Goal: Contribute content: Add original content to the website for others to see

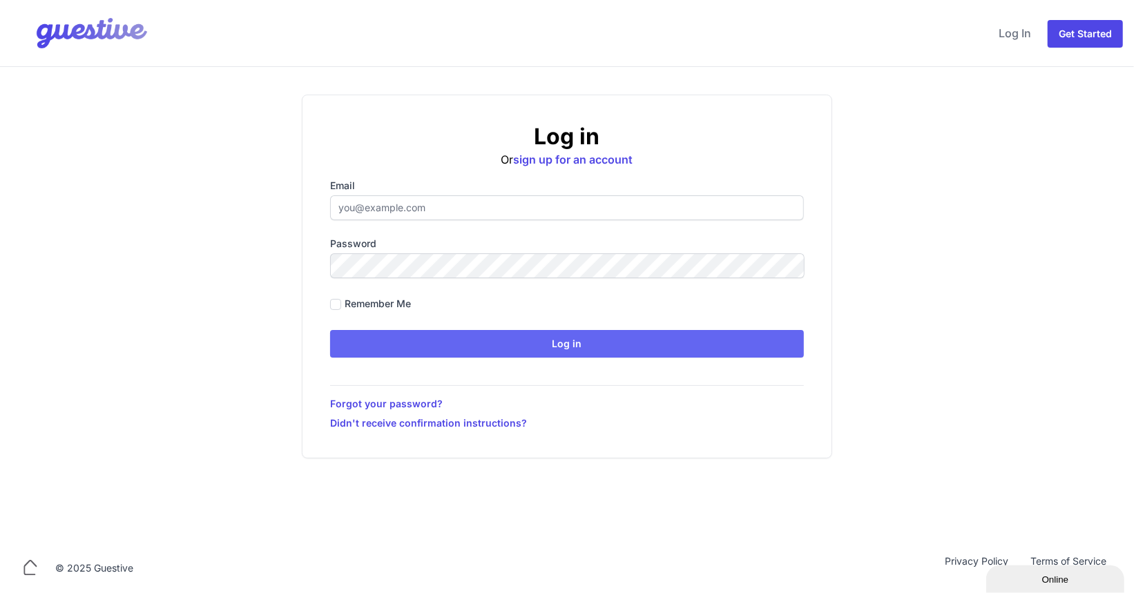
type input "josh.meisel@itrip.net"
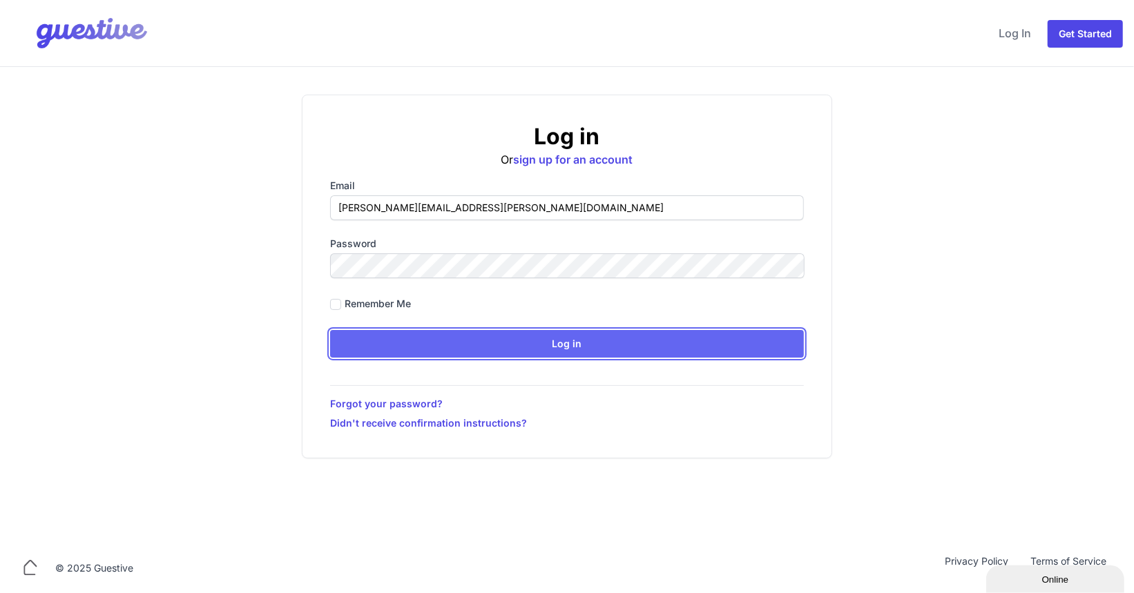
click at [553, 348] on input "Log in" at bounding box center [567, 344] width 474 height 28
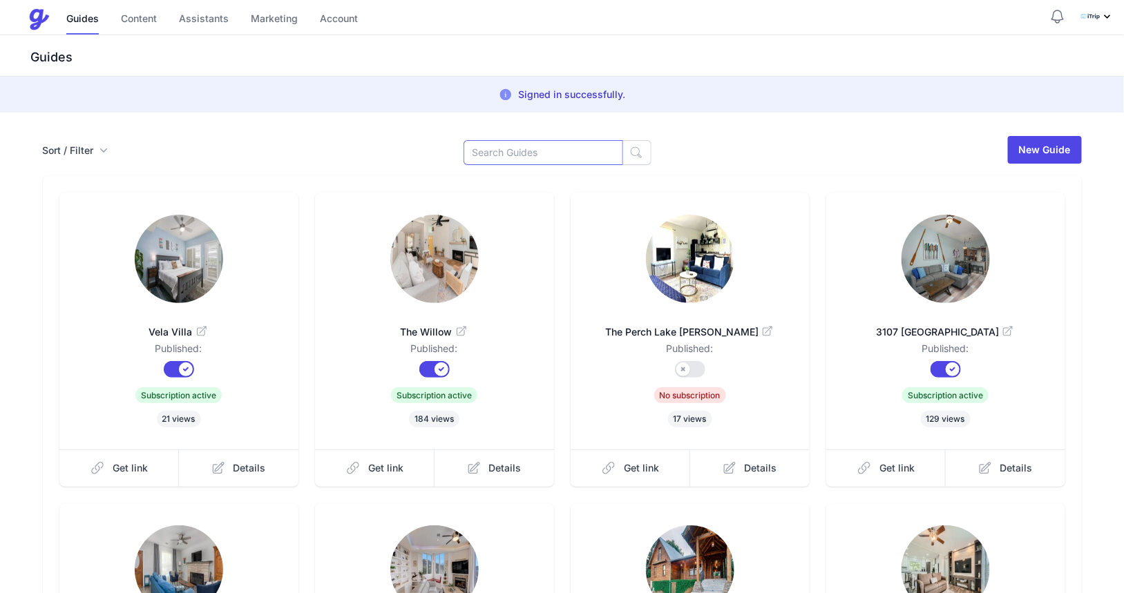
click at [506, 147] on input at bounding box center [544, 152] width 160 height 25
type input "casa"
click at [629, 155] on icon "button" at bounding box center [636, 153] width 14 height 14
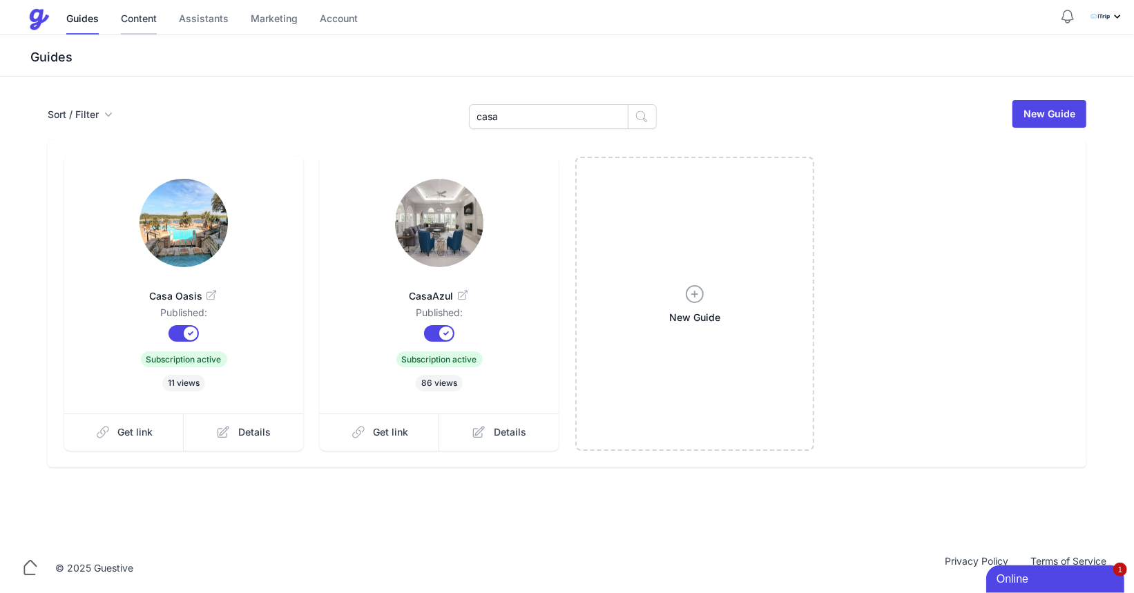
click at [139, 19] on link "Content" at bounding box center [139, 20] width 36 height 30
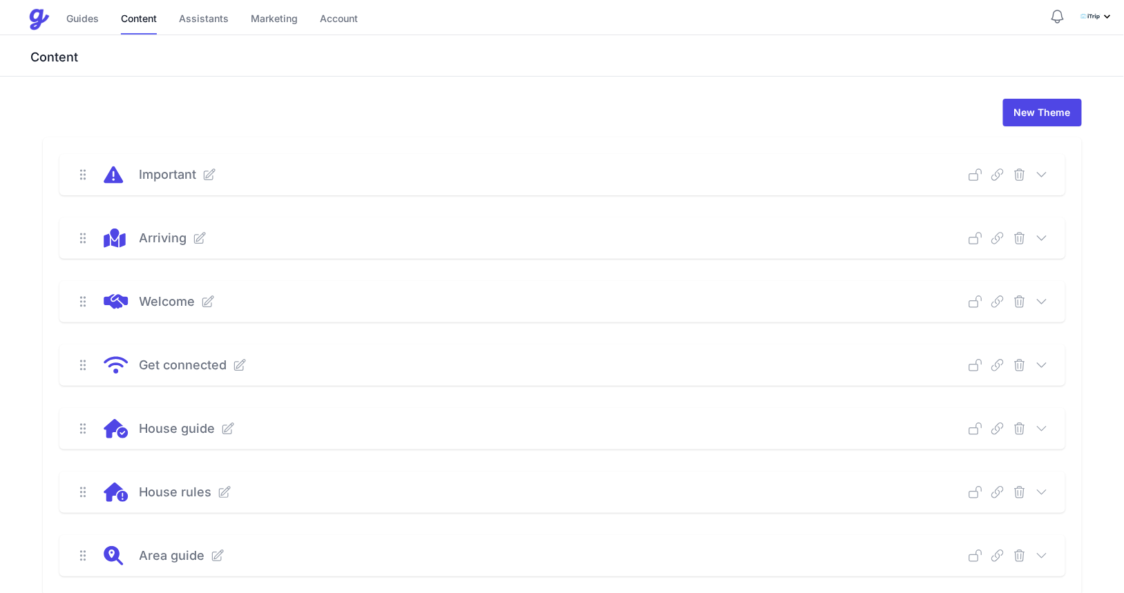
click at [1036, 171] on icon at bounding box center [1042, 175] width 14 height 14
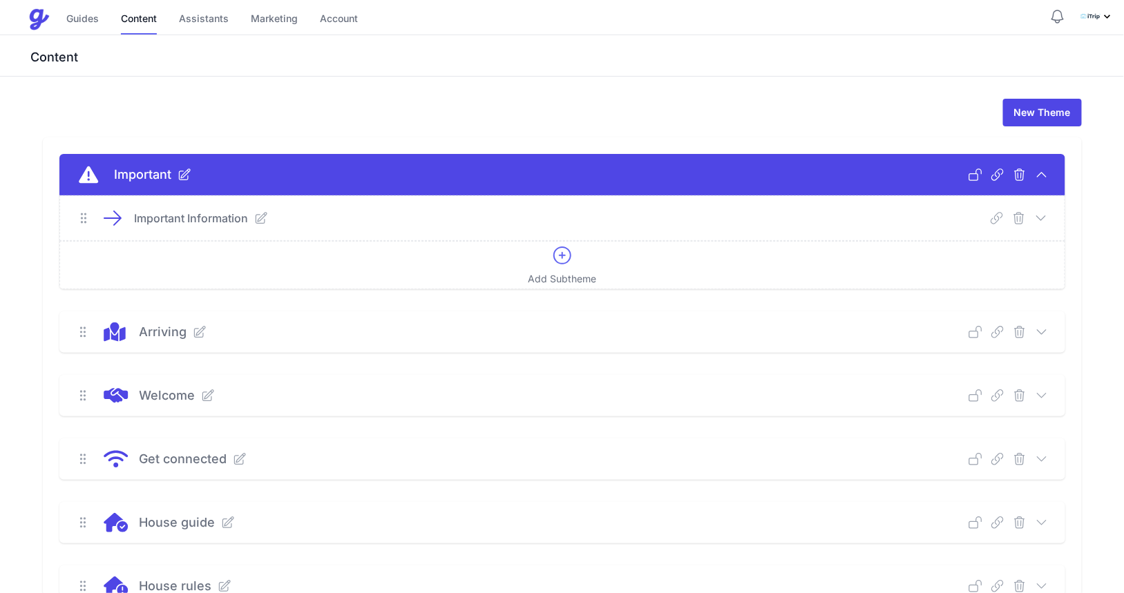
click at [1044, 214] on icon at bounding box center [1041, 218] width 14 height 14
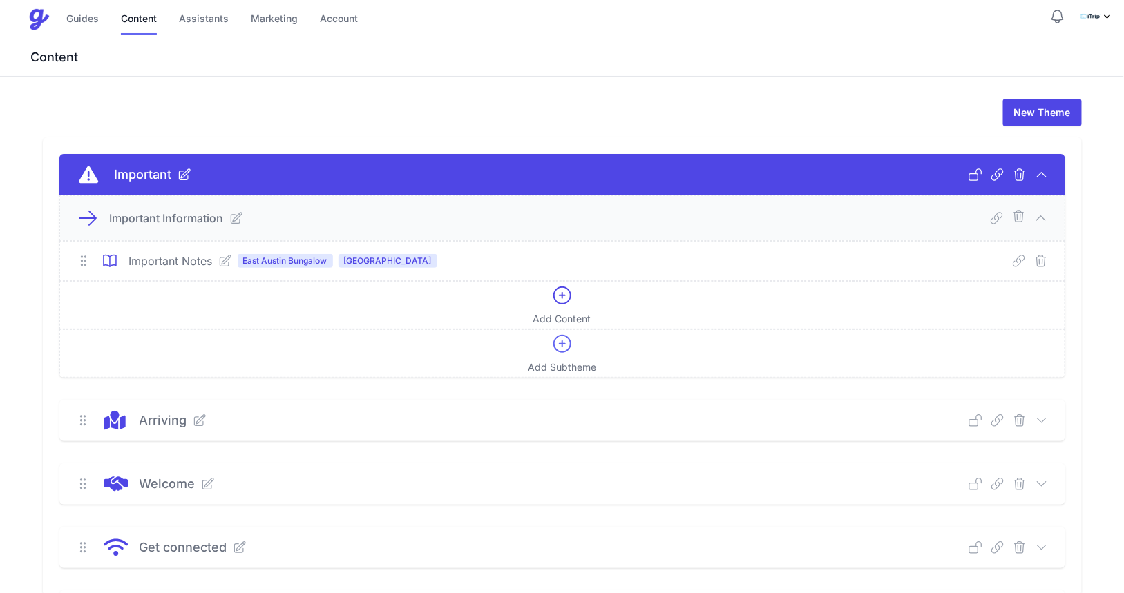
click at [227, 260] on icon at bounding box center [225, 261] width 11 height 11
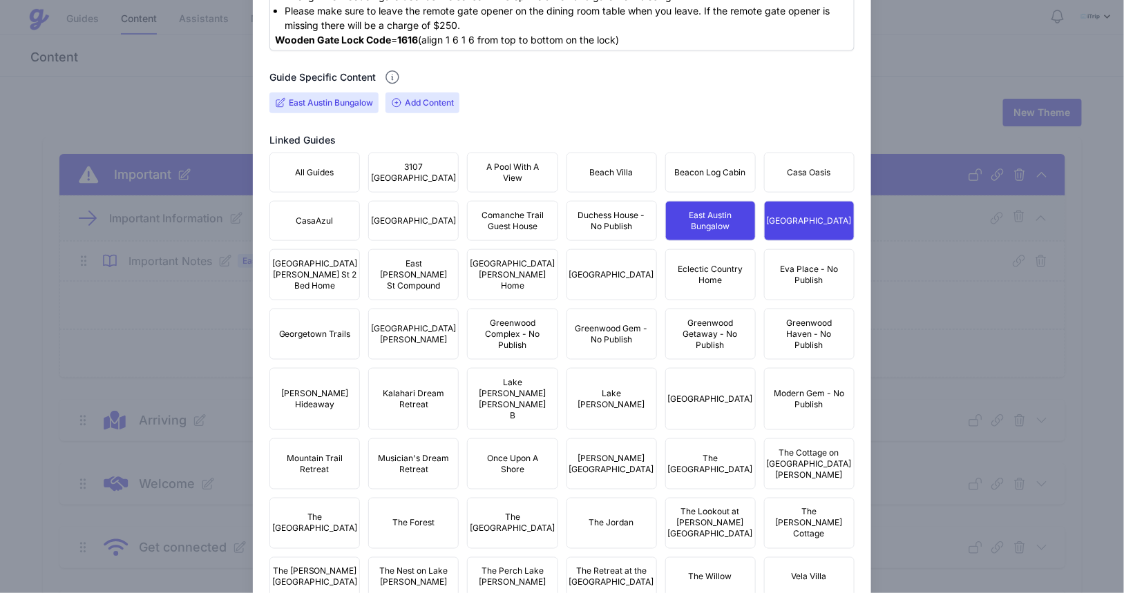
scroll to position [519, 0]
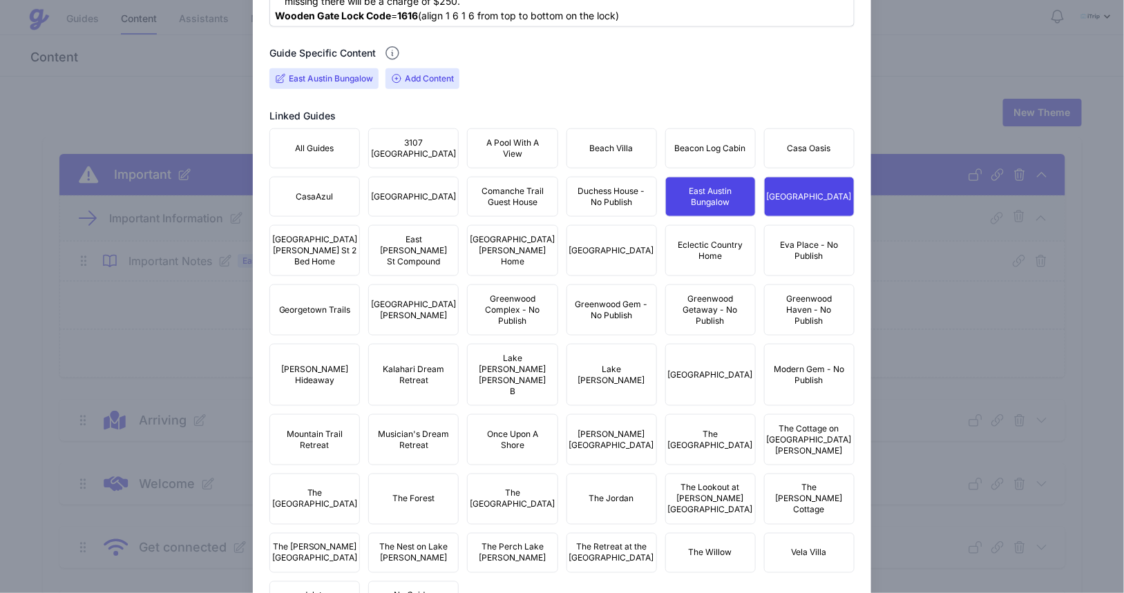
click at [436, 89] on span "Add Content" at bounding box center [422, 78] width 74 height 21
click at [513, 60] on input "CasaAzul" at bounding box center [513, 51] width 56 height 28
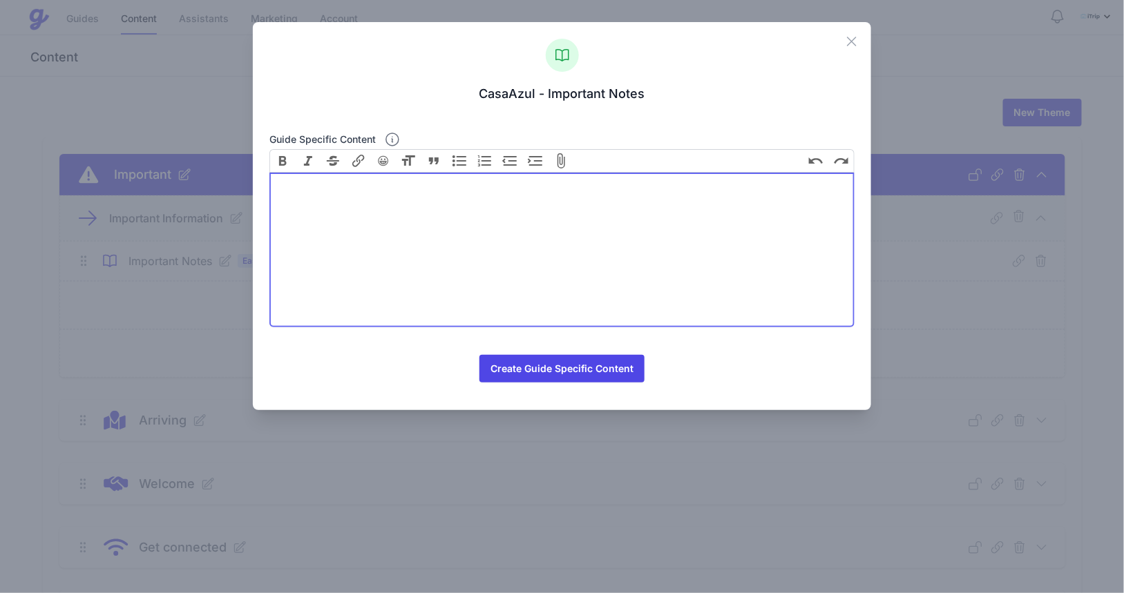
click at [451, 204] on trix-editor at bounding box center [561, 250] width 585 height 155
paste trix-editor "<div>Just a quick note about the water system: our home is on well water, which…"
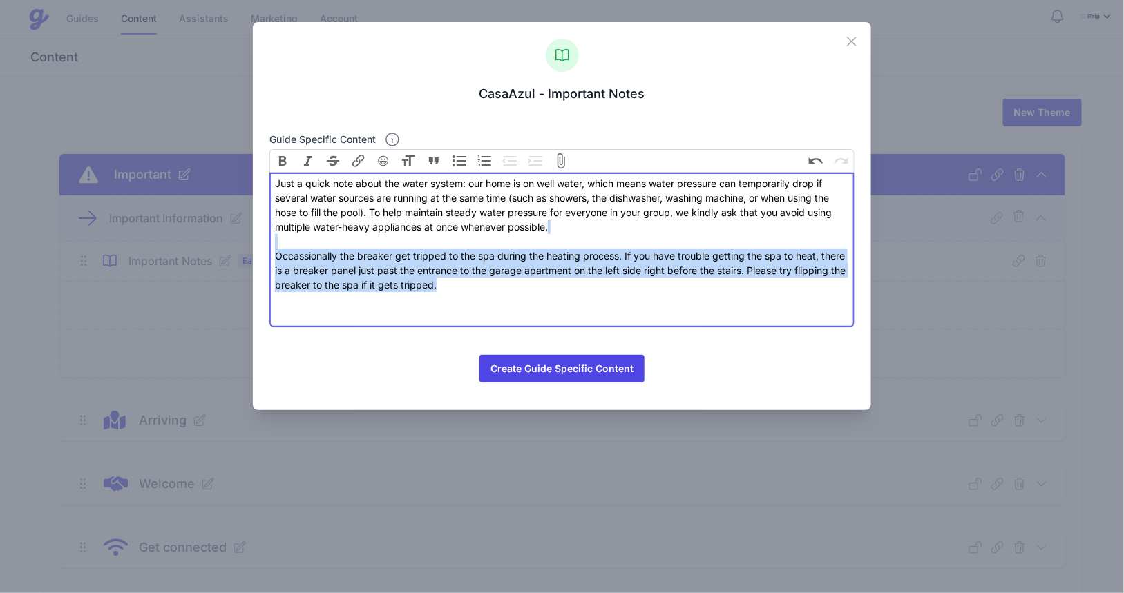
drag, startPoint x: 445, startPoint y: 288, endPoint x: 269, endPoint y: 243, distance: 181.8
click at [269, 243] on div "Close CasaAzul - Important Notes Guide specific content Bold Italic Strikethrou…" at bounding box center [562, 216] width 618 height 388
copy div "Occassionally the breaker get tripped to the spa during the heating process. If…"
paste trix-editor "<div>Just a quick note about the water system: our home is on well water, which…"
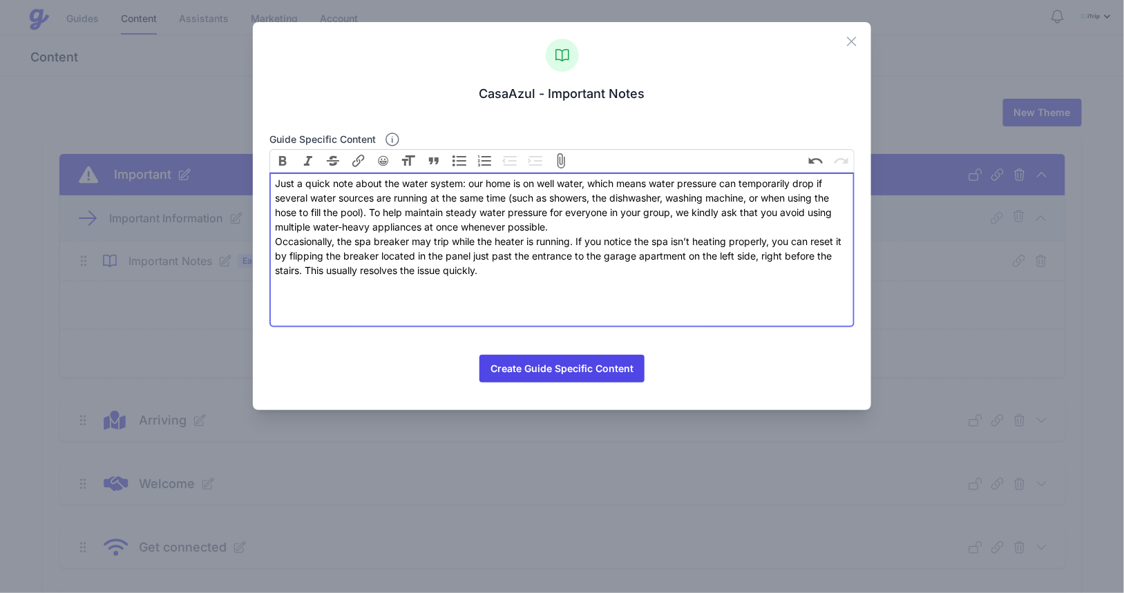
click at [597, 229] on div "Just a quick note about the water system: our home is on well water, which mean…" at bounding box center [561, 227] width 573 height 102
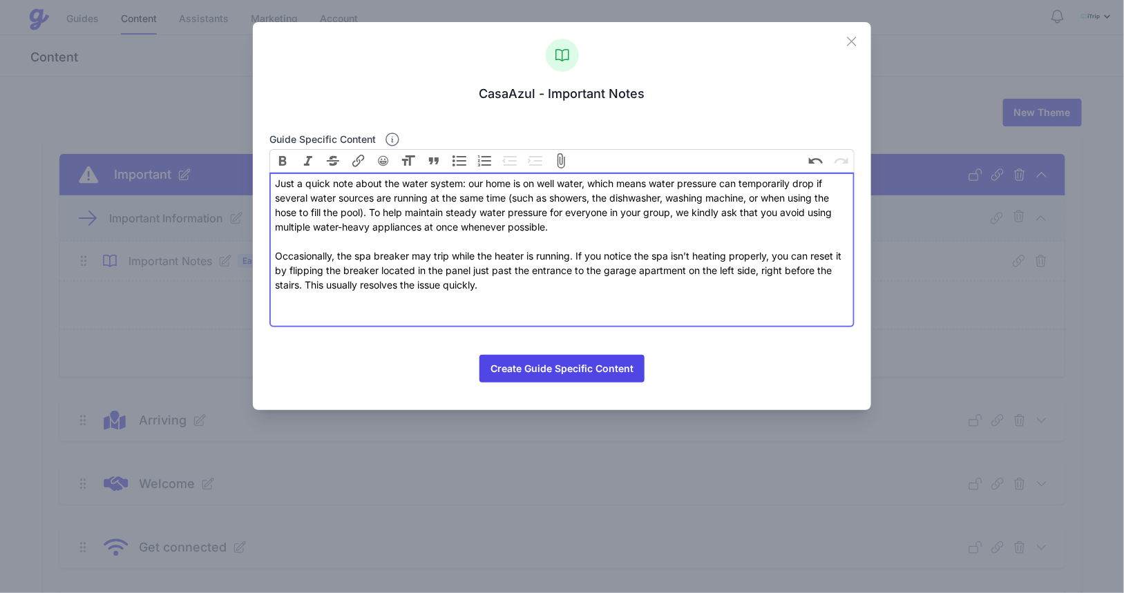
click at [281, 258] on div "Just a quick note about the water system: our home is on well water, which mean…" at bounding box center [561, 234] width 573 height 116
click at [502, 284] on div "Just a quick note about the water system: our home is on well water, which mean…" at bounding box center [561, 234] width 573 height 116
type trix-editor "<div>Just a quick note about the water system: our home is on well water, which…"
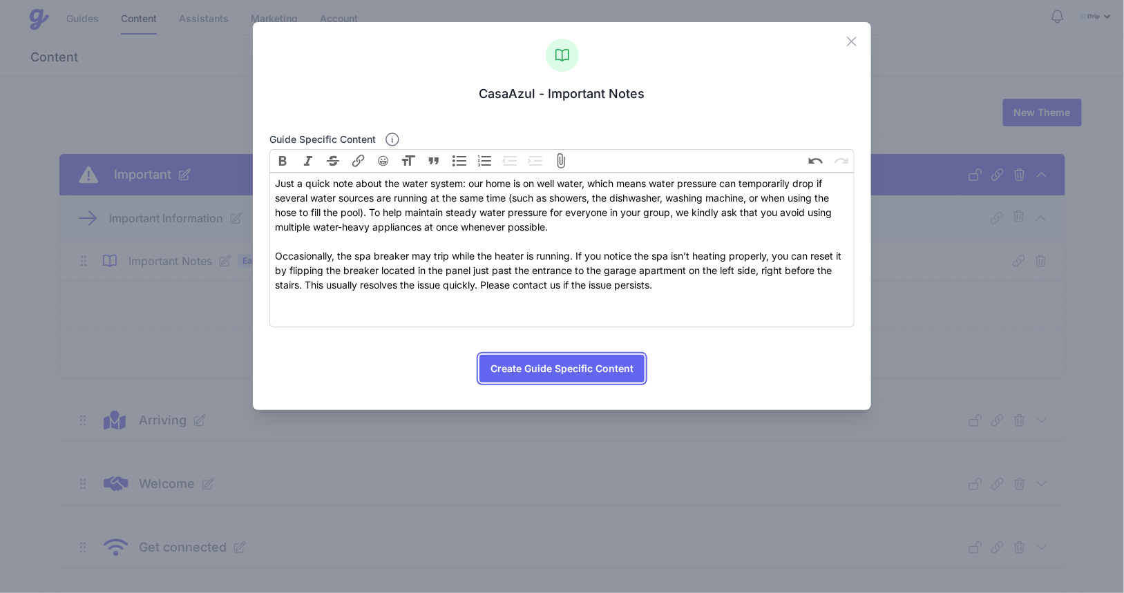
click at [565, 373] on button "Create Guide Specific Content" at bounding box center [561, 369] width 165 height 28
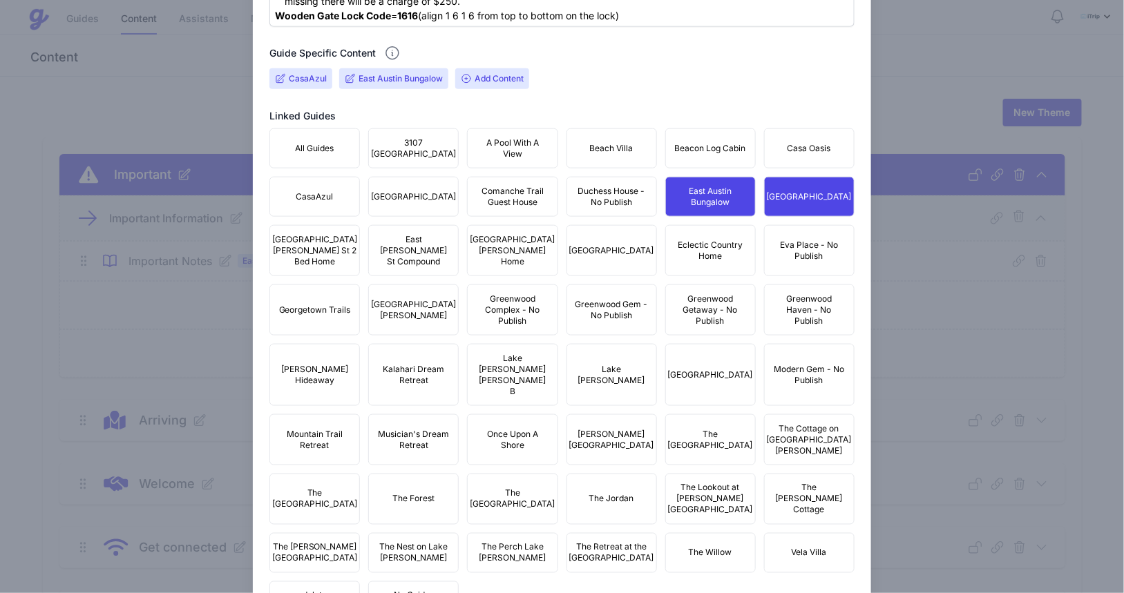
click at [347, 217] on button "CasaAzul" at bounding box center [314, 197] width 90 height 40
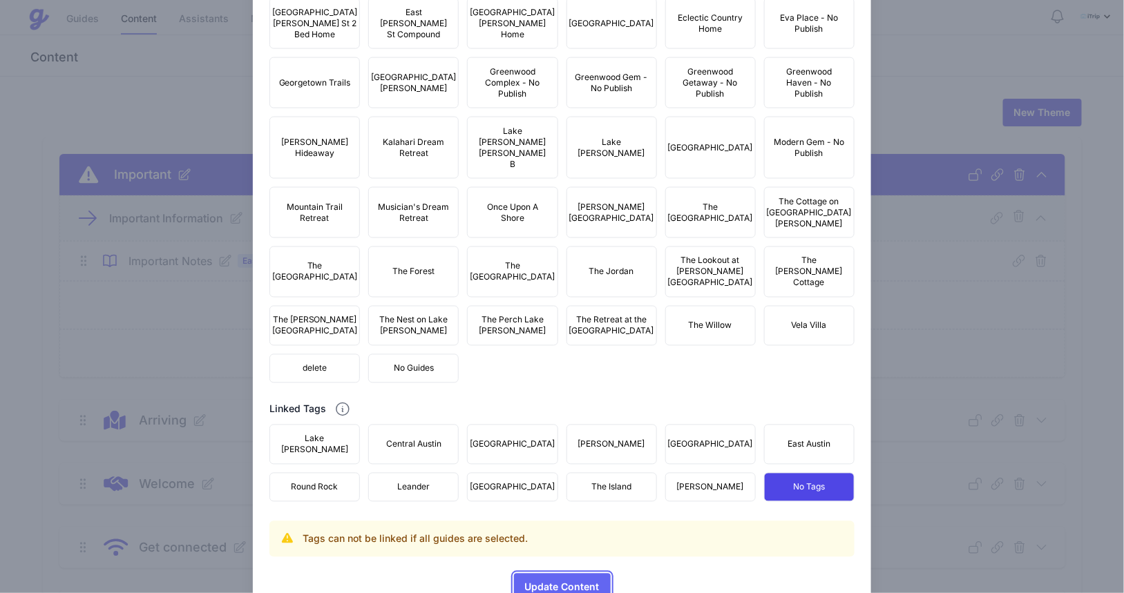
click at [553, 574] on span "Update Content" at bounding box center [562, 588] width 75 height 28
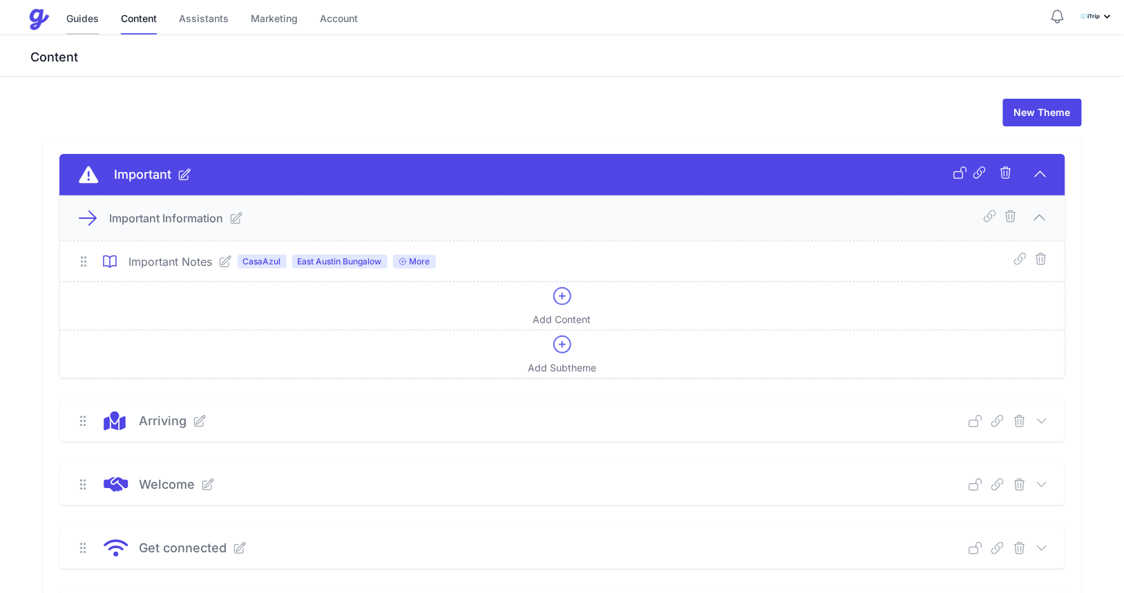
click at [82, 20] on link "Guides" at bounding box center [82, 20] width 32 height 30
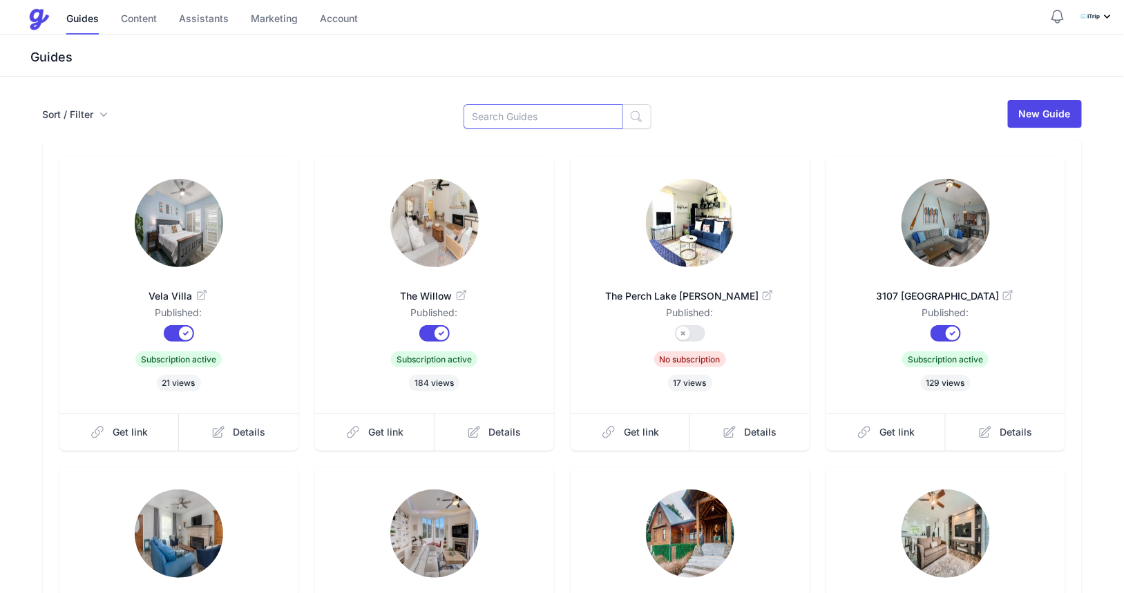
click at [515, 120] on input at bounding box center [544, 116] width 160 height 25
type input "casa"
click at [629, 115] on icon "button" at bounding box center [636, 117] width 14 height 14
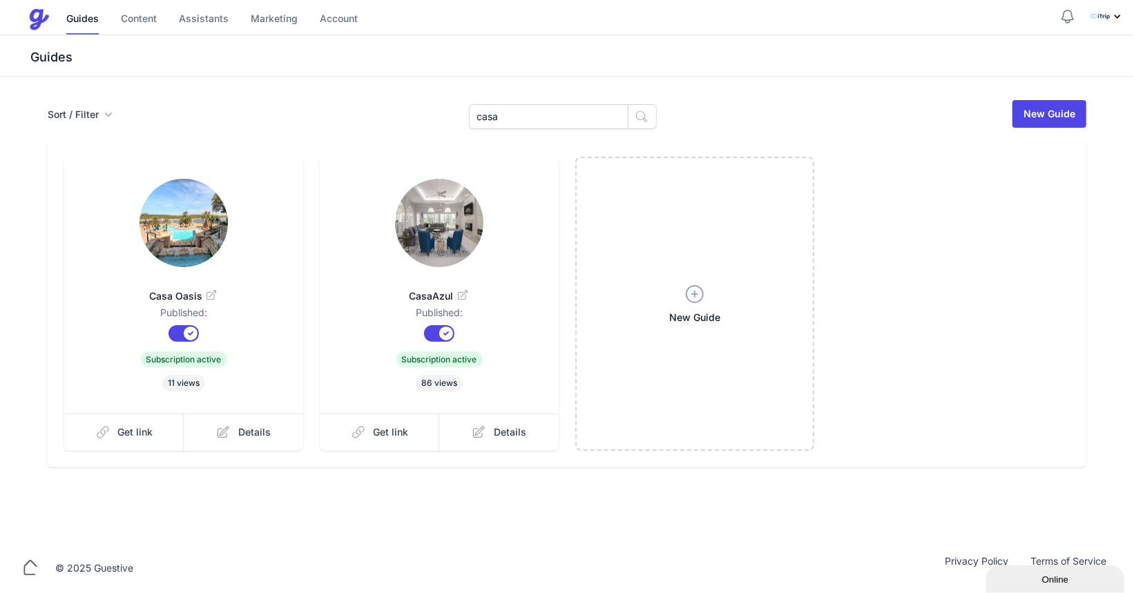
click at [461, 292] on icon at bounding box center [463, 296] width 14 height 14
